Goal: Communication & Community: Participate in discussion

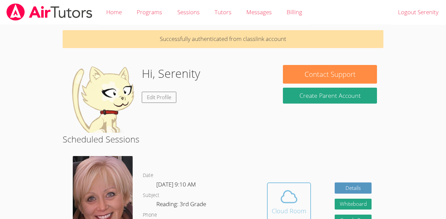
click at [276, 206] on div "Cloud Room" at bounding box center [288, 210] width 34 height 9
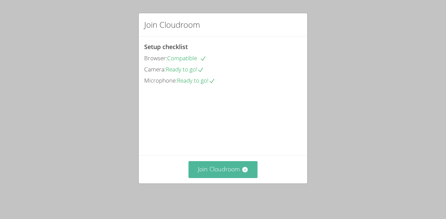
click at [208, 175] on button "Join Cloudroom" at bounding box center [222, 169] width 69 height 17
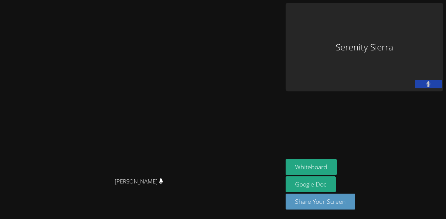
click at [418, 87] on button at bounding box center [427, 84] width 27 height 8
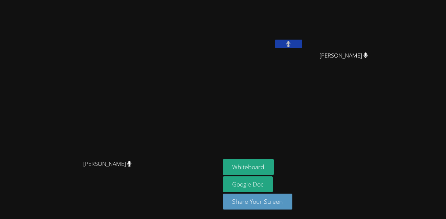
click at [303, 43] on video at bounding box center [263, 25] width 80 height 45
click at [274, 165] on button "Whiteboard" at bounding box center [248, 167] width 51 height 16
click at [303, 39] on video at bounding box center [263, 25] width 80 height 45
click at [290, 43] on icon at bounding box center [288, 44] width 4 height 6
click at [292, 42] on icon at bounding box center [288, 44] width 7 height 6
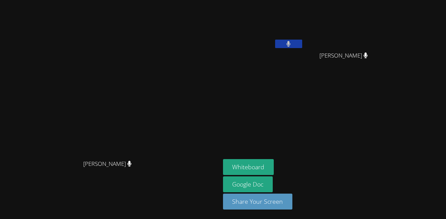
click at [302, 41] on button at bounding box center [288, 44] width 27 height 8
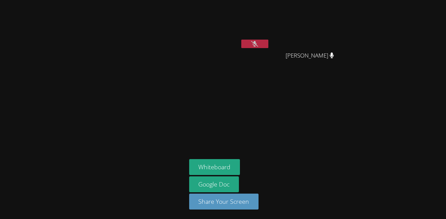
click at [261, 44] on button at bounding box center [254, 44] width 27 height 8
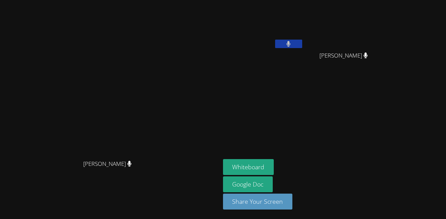
click at [217, 35] on div "[PERSON_NAME]" at bounding box center [110, 95] width 215 height 121
drag, startPoint x: 191, startPoint y: 75, endPoint x: 330, endPoint y: 49, distance: 141.1
click at [330, 49] on div "[PERSON_NAME] [PERSON_NAME] Serenity Sierra [PERSON_NAME] [PERSON_NAME] Whitebo…" at bounding box center [223, 109] width 446 height 219
drag, startPoint x: 322, startPoint y: 42, endPoint x: 274, endPoint y: 60, distance: 50.7
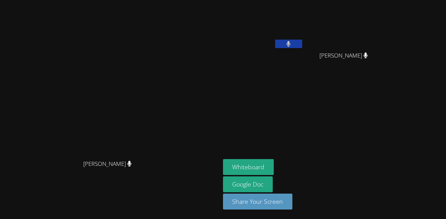
click at [274, 60] on div "[PERSON_NAME] [PERSON_NAME] Serenity Sierra [PERSON_NAME] [PERSON_NAME] Whitebo…" at bounding box center [223, 109] width 446 height 219
drag, startPoint x: 254, startPoint y: 12, endPoint x: 279, endPoint y: 16, distance: 25.0
click at [279, 16] on div "[PERSON_NAME] [PERSON_NAME] Serenity Sierra [PERSON_NAME] [PERSON_NAME] Whitebo…" at bounding box center [223, 109] width 446 height 219
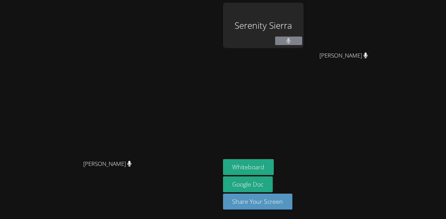
click at [303, 8] on div "Serenity Sierra" at bounding box center [263, 25] width 80 height 45
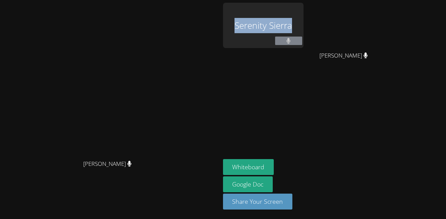
click at [303, 8] on div "Serenity Sierra" at bounding box center [263, 25] width 80 height 45
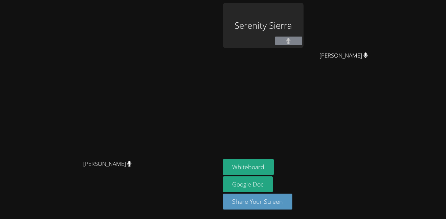
click at [303, 8] on div "Serenity Sierra" at bounding box center [263, 25] width 80 height 45
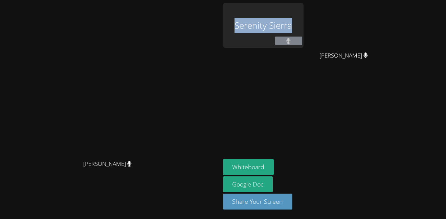
click at [303, 8] on div "Serenity Sierra" at bounding box center [263, 25] width 80 height 45
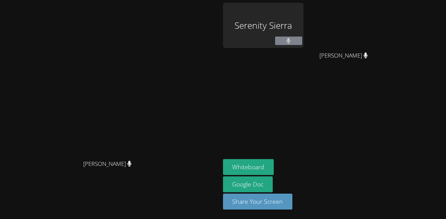
click at [303, 50] on div "Serenity Sierra" at bounding box center [263, 39] width 80 height 72
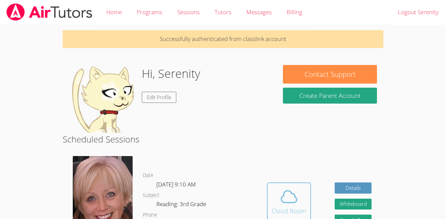
click at [287, 193] on icon at bounding box center [288, 196] width 19 height 19
click at [290, 191] on icon at bounding box center [289, 197] width 16 height 12
click at [294, 198] on icon at bounding box center [288, 196] width 19 height 19
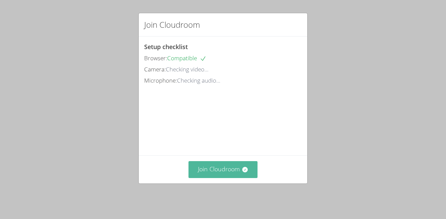
click at [243, 167] on icon at bounding box center [244, 169] width 5 height 5
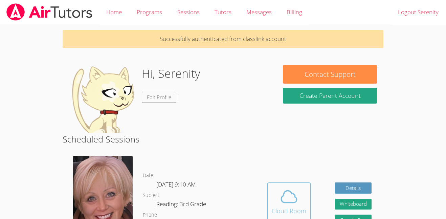
click at [302, 205] on span at bounding box center [288, 196] width 34 height 19
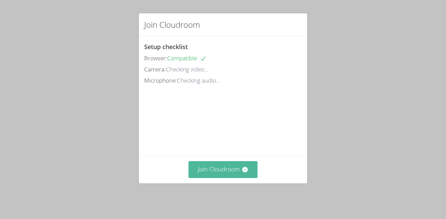
click at [251, 171] on button "Join Cloudroom" at bounding box center [222, 169] width 69 height 17
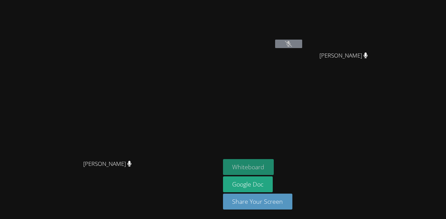
click at [250, 161] on button "Whiteboard" at bounding box center [248, 167] width 51 height 16
click at [302, 40] on button at bounding box center [288, 44] width 27 height 8
